Goal: Task Accomplishment & Management: Use online tool/utility

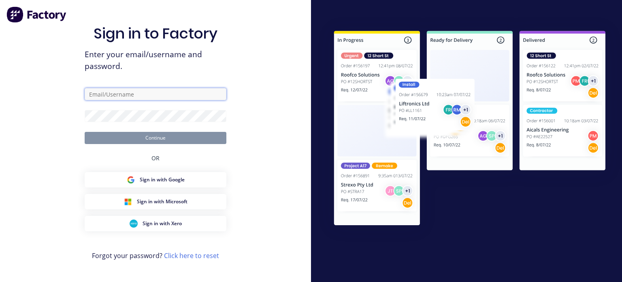
click at [131, 96] on input "text" at bounding box center [156, 94] width 142 height 12
type input "[EMAIL_ADDRESS][DOMAIN_NAME]"
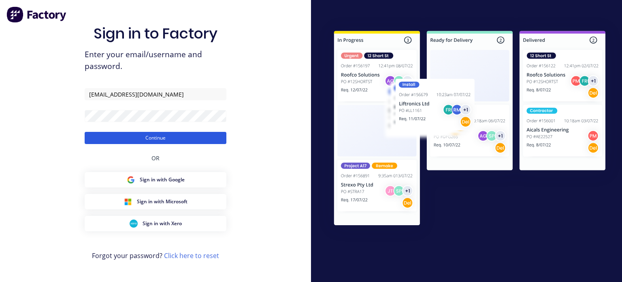
click at [149, 137] on button "Continue" at bounding box center [156, 138] width 142 height 12
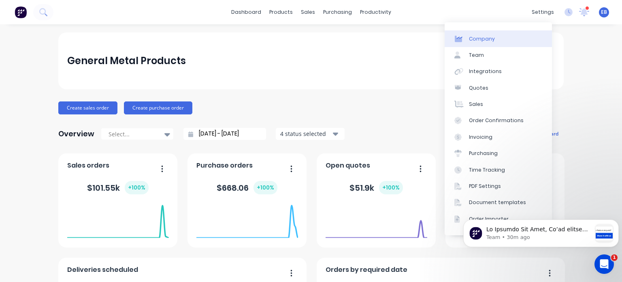
click at [478, 41] on div "Company" at bounding box center [482, 38] width 26 height 7
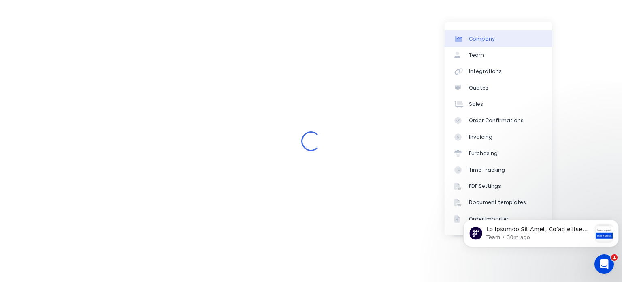
select select "AU"
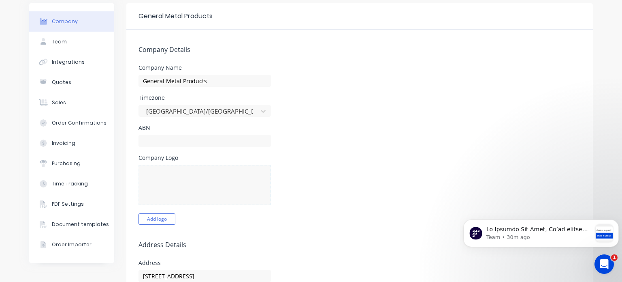
scroll to position [41, 0]
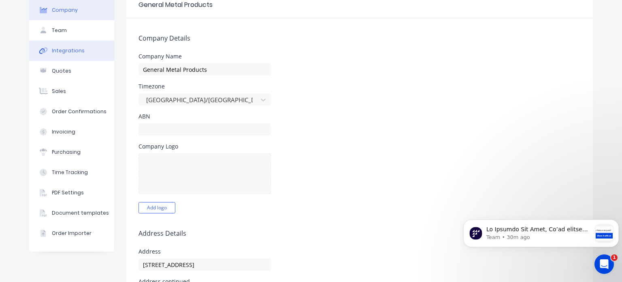
click at [65, 51] on div "Integrations" at bounding box center [68, 50] width 33 height 7
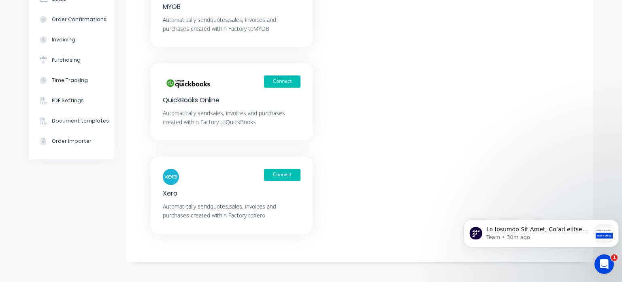
scroll to position [133, 0]
click at [273, 172] on button "Connect" at bounding box center [282, 174] width 36 height 12
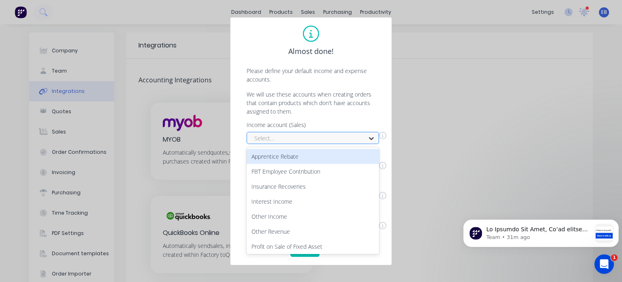
click at [371, 139] on icon at bounding box center [371, 138] width 5 height 3
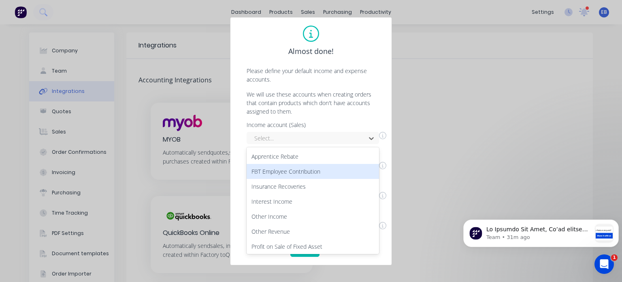
scroll to position [41, 0]
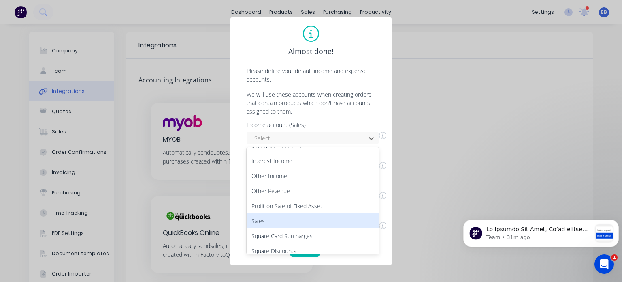
click at [258, 222] on div "Sales" at bounding box center [313, 220] width 132 height 15
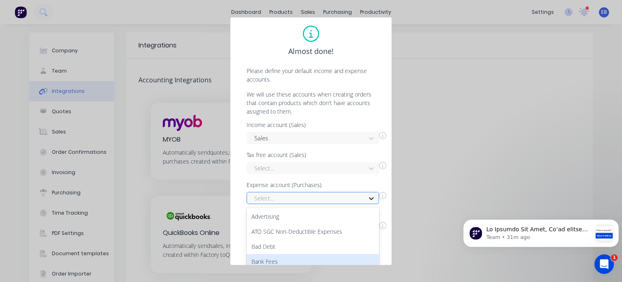
scroll to position [64, 0]
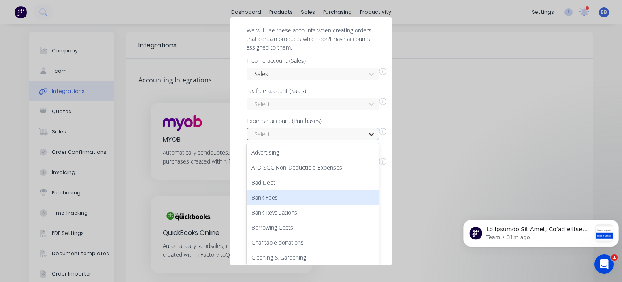
click at [369, 140] on div "54 results available. Use Up and Down to choose options, press Enter to select …" at bounding box center [313, 134] width 132 height 12
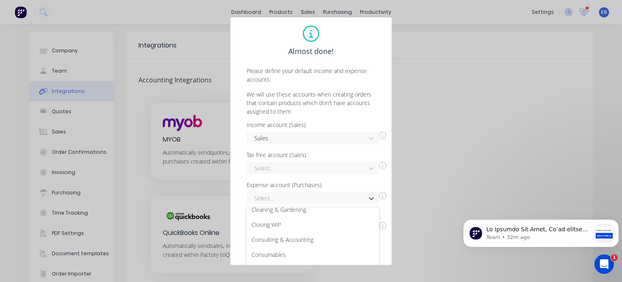
scroll to position [122, 0]
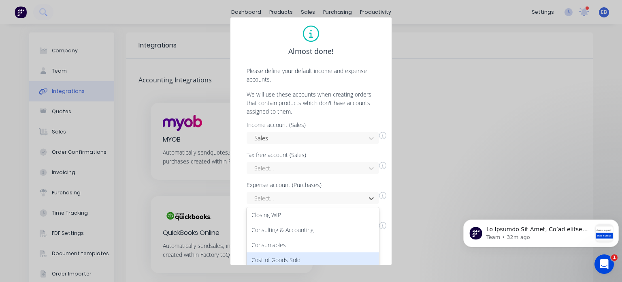
click at [296, 254] on div "Cost of Goods Sold" at bounding box center [313, 259] width 132 height 15
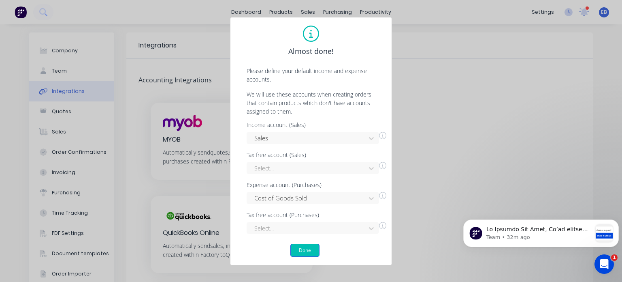
click at [307, 246] on button "Done" at bounding box center [304, 249] width 29 height 13
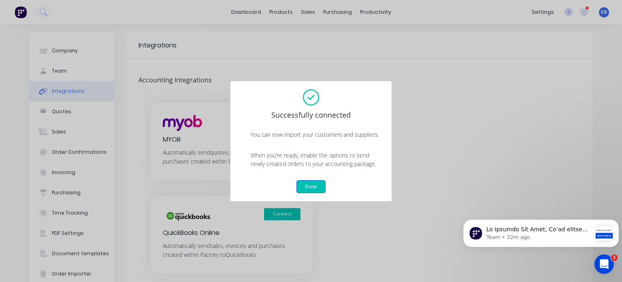
click at [308, 184] on button "Done" at bounding box center [311, 186] width 29 height 13
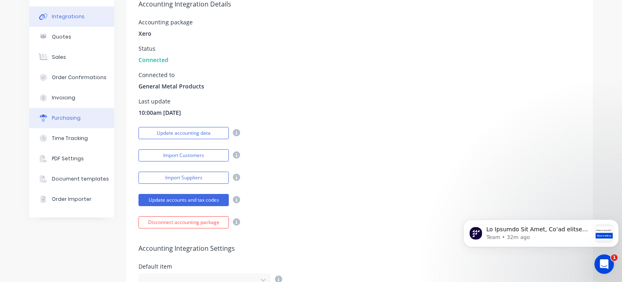
scroll to position [81, 0]
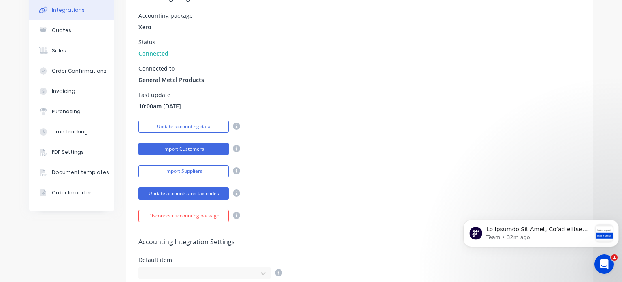
click at [180, 152] on button "Import Customers" at bounding box center [184, 149] width 90 height 12
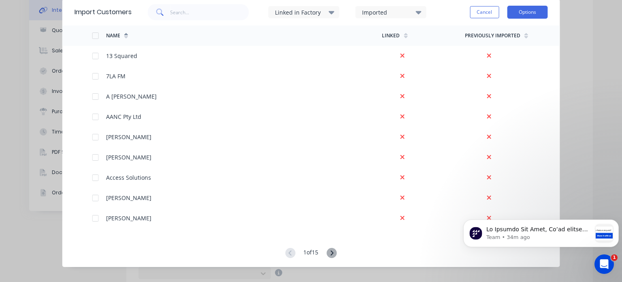
click at [533, 11] on button "Options" at bounding box center [527, 12] width 41 height 13
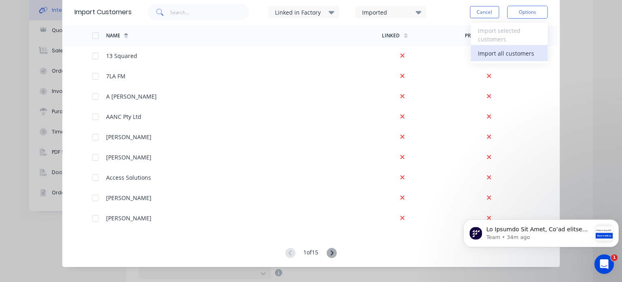
click at [518, 53] on div "Import all customers" at bounding box center [509, 53] width 62 height 12
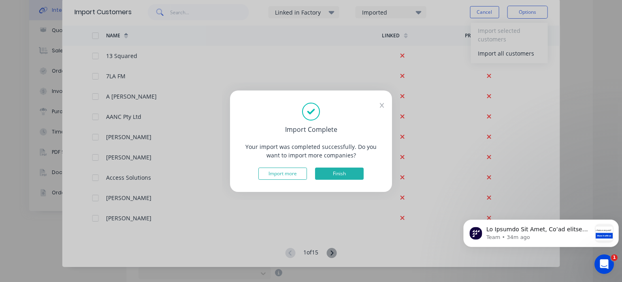
click at [335, 173] on button "Finish" at bounding box center [339, 173] width 49 height 12
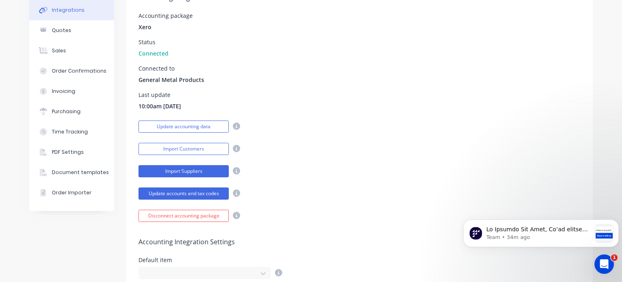
click at [194, 171] on button "Import Suppliers" at bounding box center [184, 171] width 90 height 12
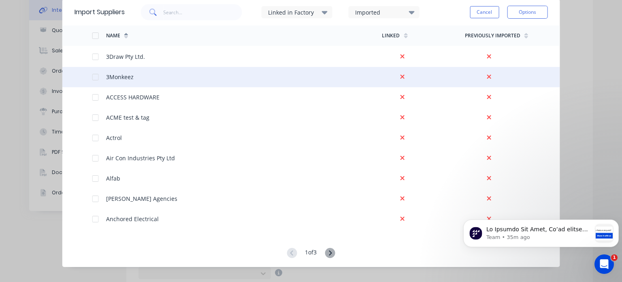
scroll to position [0, 0]
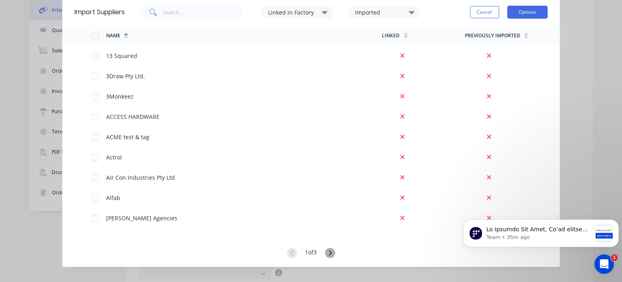
click at [525, 12] on button "Options" at bounding box center [527, 12] width 41 height 13
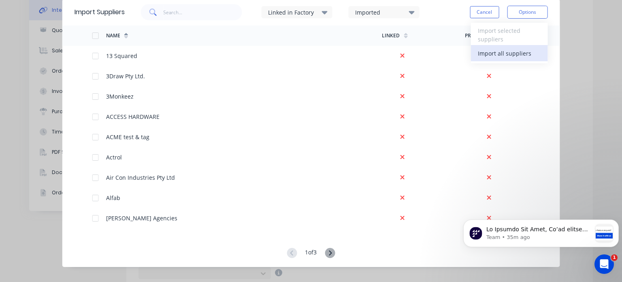
click at [517, 51] on div "Import all suppliers" at bounding box center [509, 53] width 62 height 12
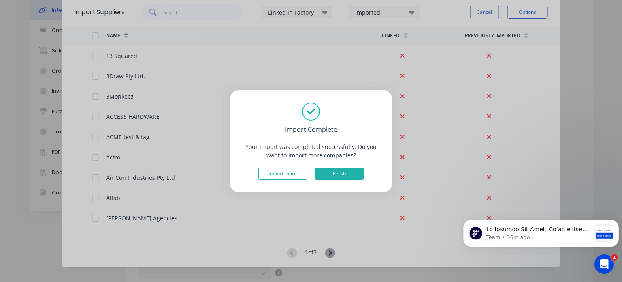
click at [348, 177] on button "Finish" at bounding box center [339, 173] width 49 height 12
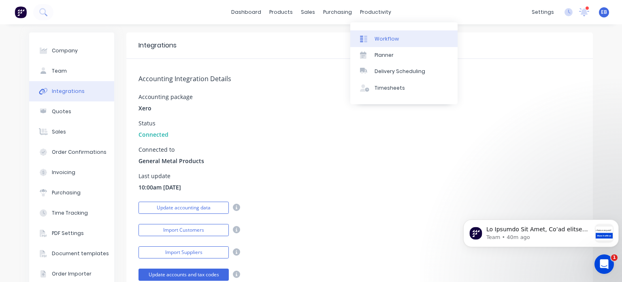
click at [386, 37] on div "Workflow" at bounding box center [387, 38] width 24 height 7
